Goal: Find specific page/section: Find specific page/section

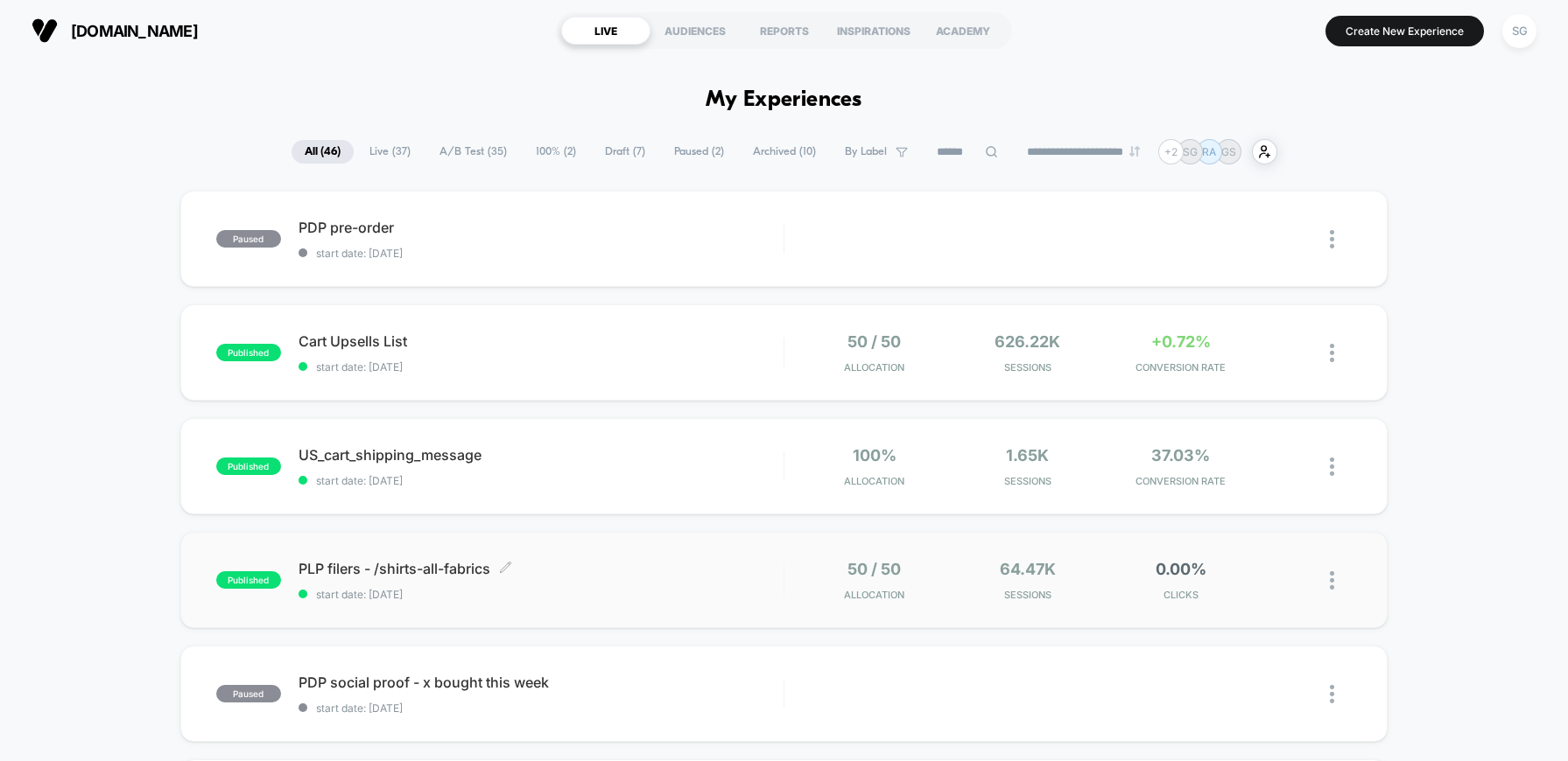
click at [407, 567] on span "PLP filers - /shirts-all-fabrics Click to edit experience details" at bounding box center [541, 569] width 485 height 18
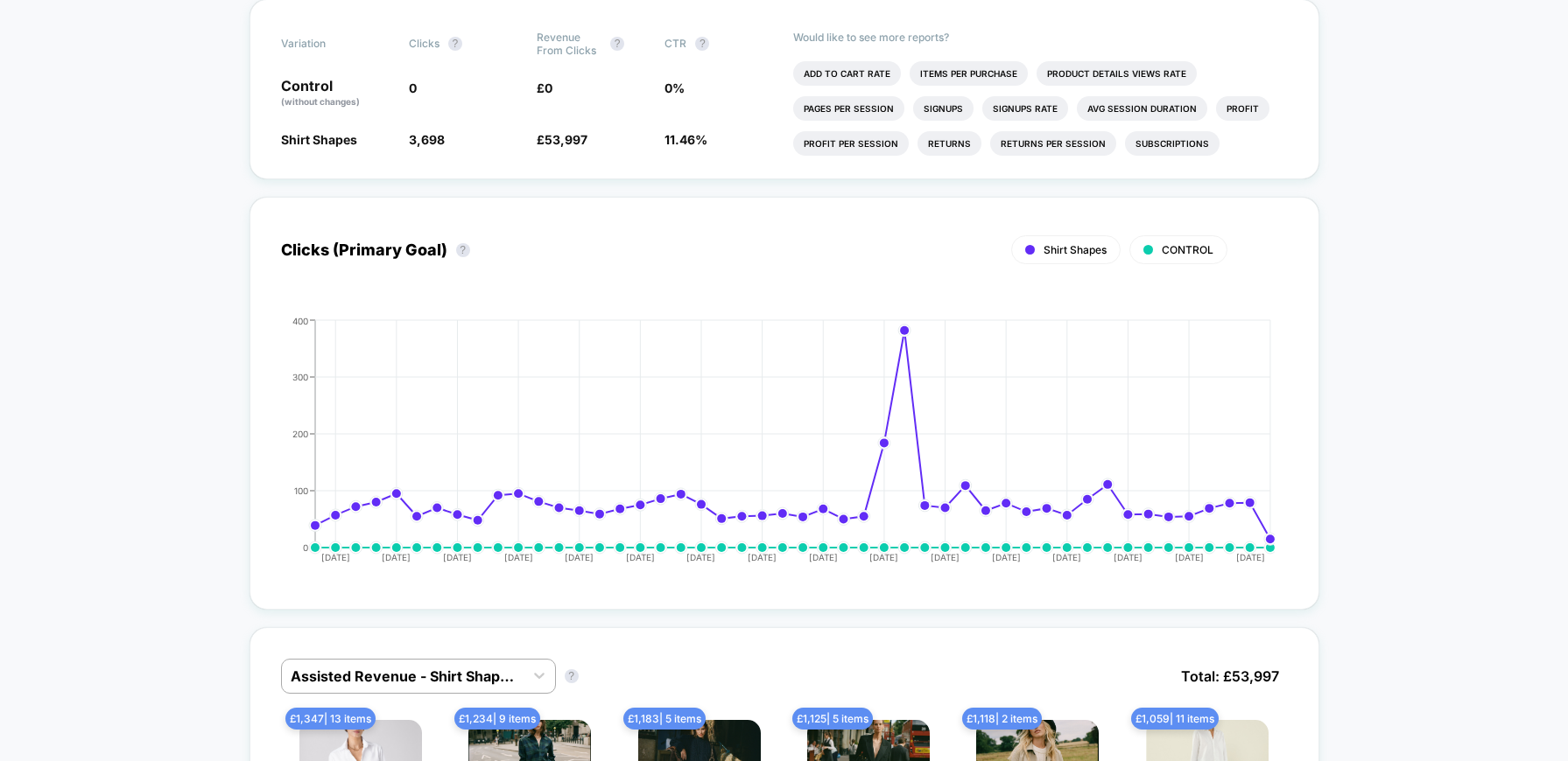
scroll to position [513, 0]
